Goal: Check status: Check status

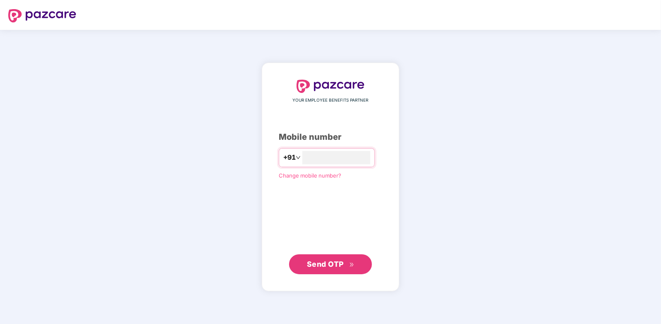
type input "**********"
click at [320, 262] on span "Send OTP" at bounding box center [325, 263] width 37 height 9
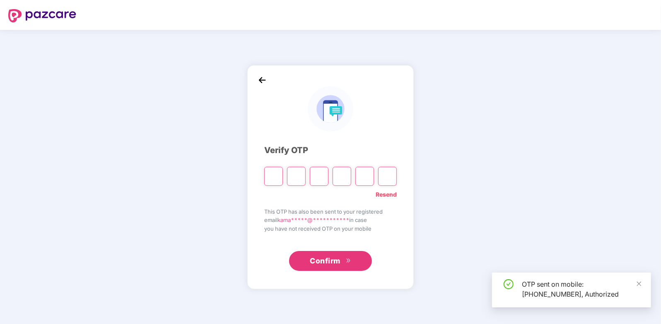
click at [274, 172] on input "Please enter verification code. Digit 1" at bounding box center [273, 176] width 19 height 19
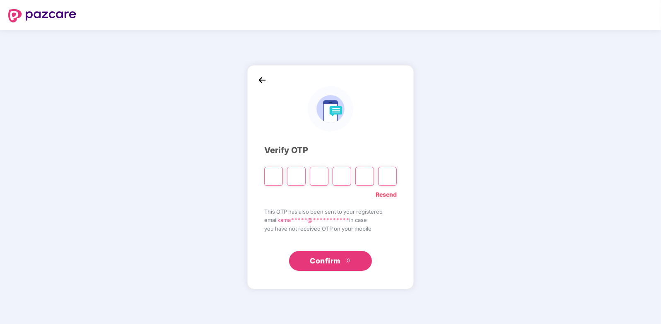
type input "*"
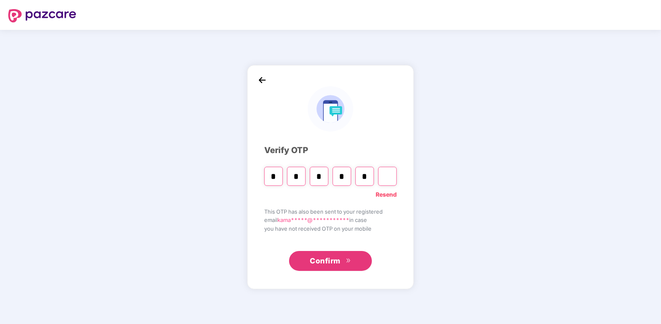
type input "*"
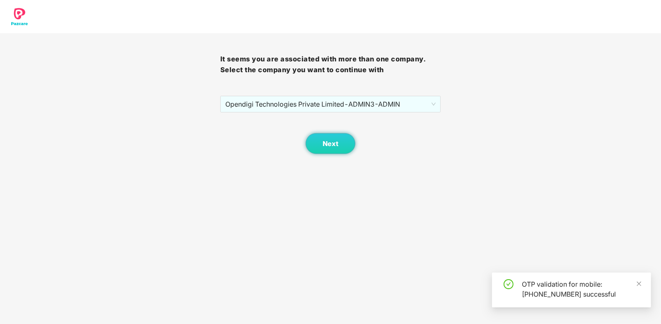
click at [315, 88] on div "It seems you are associated with more than one company. Select the company you …" at bounding box center [330, 93] width 220 height 121
click at [312, 104] on span "Opendigi Technologies Private Limited - ADMIN3 - ADMIN" at bounding box center [330, 104] width 210 height 16
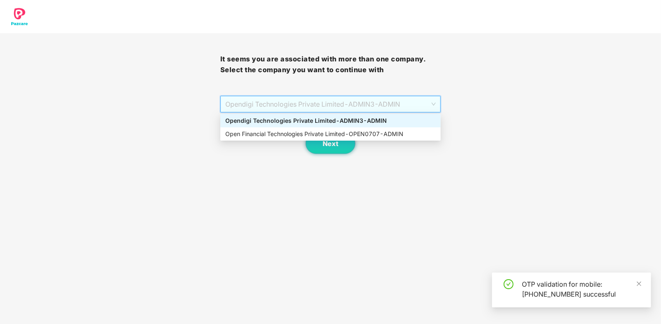
click at [300, 122] on div "Opendigi Technologies Private Limited - ADMIN3 - ADMIN" at bounding box center [330, 120] width 210 height 9
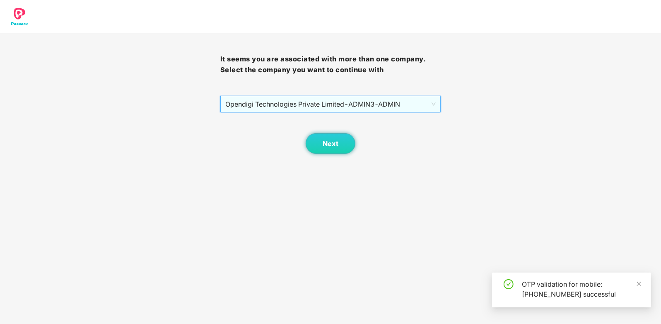
drag, startPoint x: 292, startPoint y: 94, endPoint x: 290, endPoint y: 111, distance: 17.5
click at [292, 95] on div "It seems you are associated with more than one company. Select the company you …" at bounding box center [330, 93] width 220 height 121
click at [278, 112] on div "Opendigi Technologies Private Limited - ADMIN3 - ADMIN" at bounding box center [330, 104] width 220 height 17
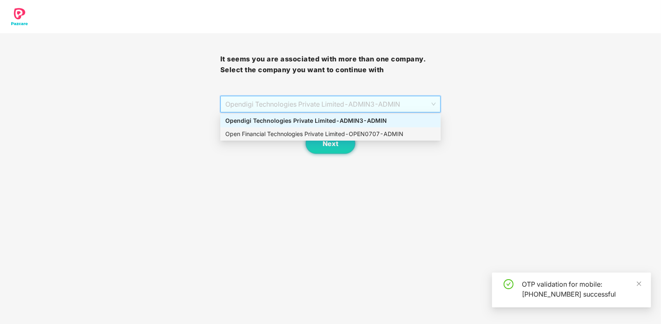
click at [282, 137] on div "Open Financial Technologies Private Limited - OPEN0707 - ADMIN" at bounding box center [330, 133] width 210 height 9
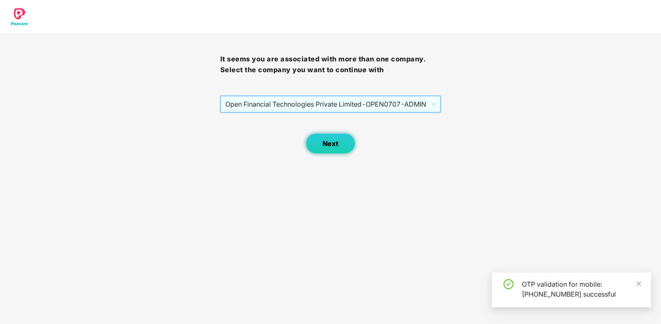
click at [323, 134] on button "Next" at bounding box center [331, 143] width 50 height 21
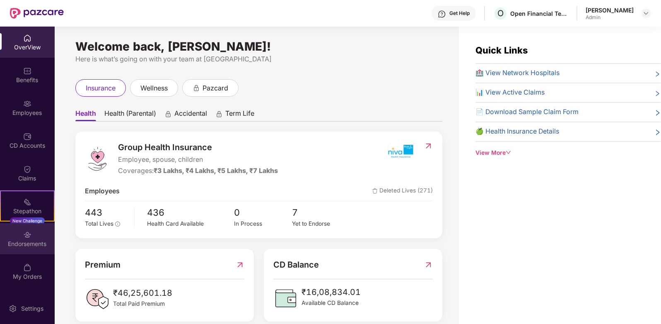
click at [40, 233] on div "Endorsements" at bounding box center [27, 238] width 55 height 31
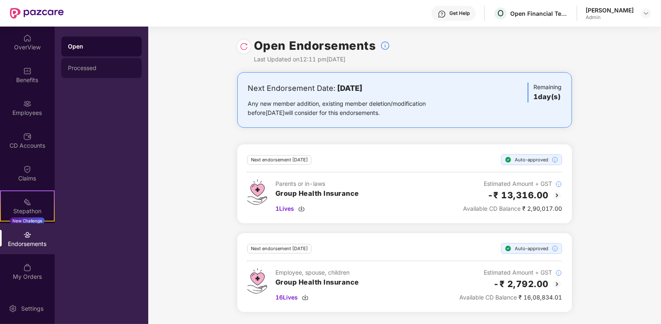
click at [115, 68] on div "Processed" at bounding box center [101, 68] width 67 height 7
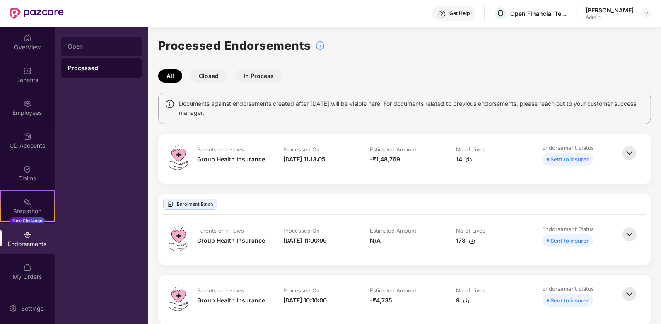
click at [128, 46] on div "Open" at bounding box center [101, 46] width 67 height 7
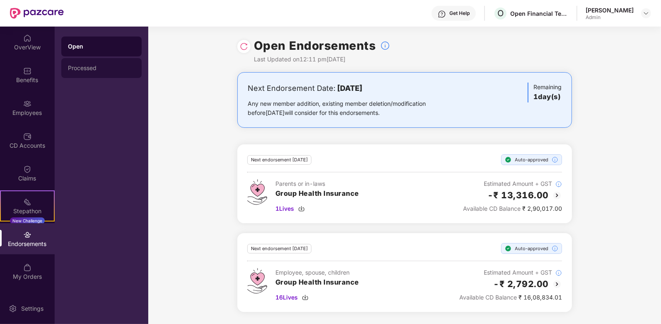
click at [111, 71] on div "Processed" at bounding box center [101, 68] width 80 height 20
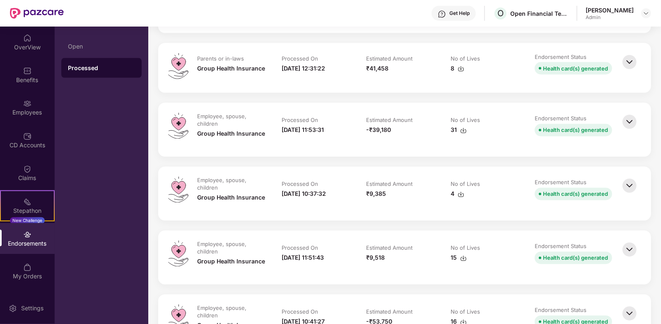
scroll to position [1243, 0]
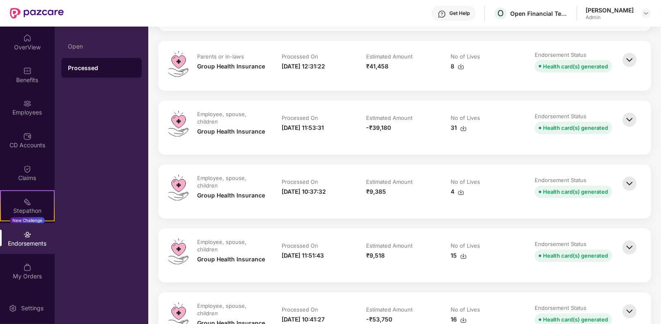
click at [626, 121] on img at bounding box center [630, 120] width 18 height 18
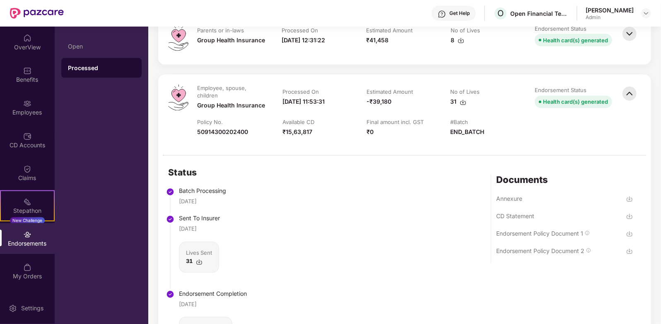
scroll to position [1295, 0]
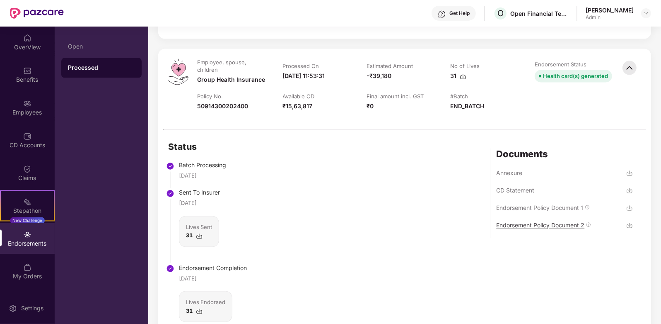
click at [572, 225] on div "Endorsement Policy Document 2" at bounding box center [540, 225] width 88 height 8
click at [554, 204] on div "Endorsement Policy Document 1" at bounding box center [539, 208] width 87 height 8
click at [372, 233] on div "Status Batch Processing [DATE] Sent To Insurer [DATE] Lives Sent 31 Endorsement…" at bounding box center [404, 240] width 493 height 221
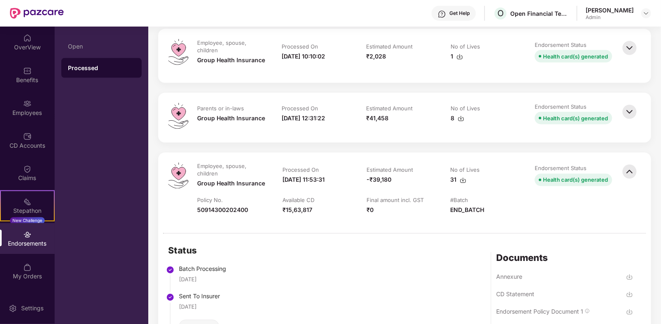
click at [463, 113] on div "No of Lives" at bounding box center [485, 108] width 68 height 9
click at [512, 102] on div "Parents or in-laws Group Health Insurance Processed On [DATE] 12:31:22 Estimate…" at bounding box center [404, 118] width 493 height 50
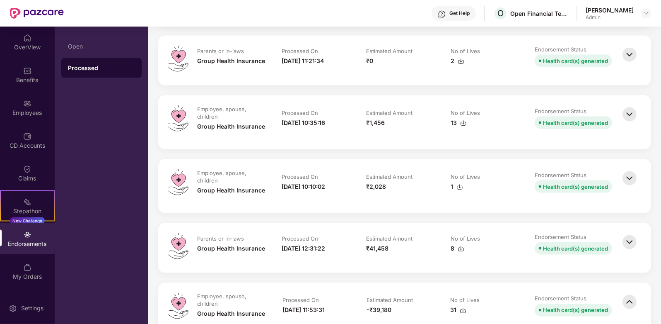
scroll to position [1036, 0]
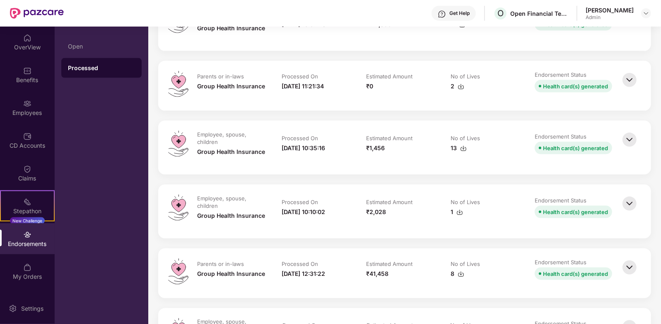
click at [628, 266] on img at bounding box center [630, 267] width 18 height 18
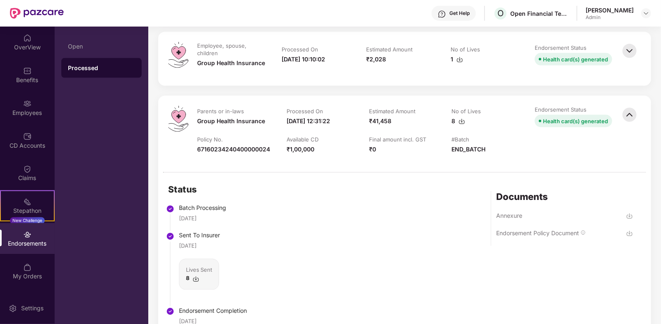
scroll to position [1191, 0]
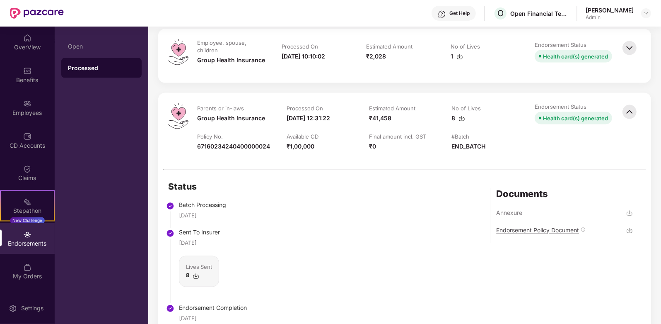
click at [537, 228] on div "Endorsement Policy Document" at bounding box center [537, 230] width 83 height 8
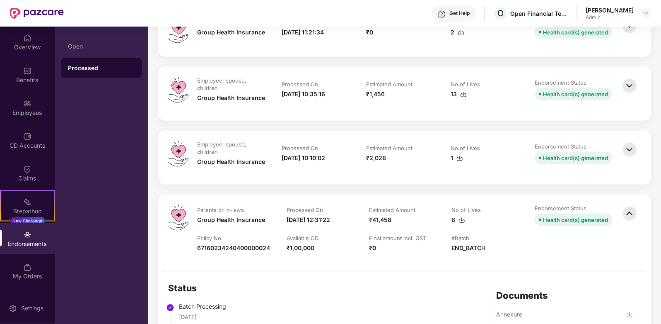
scroll to position [1088, 0]
